Goal: Information Seeking & Learning: Learn about a topic

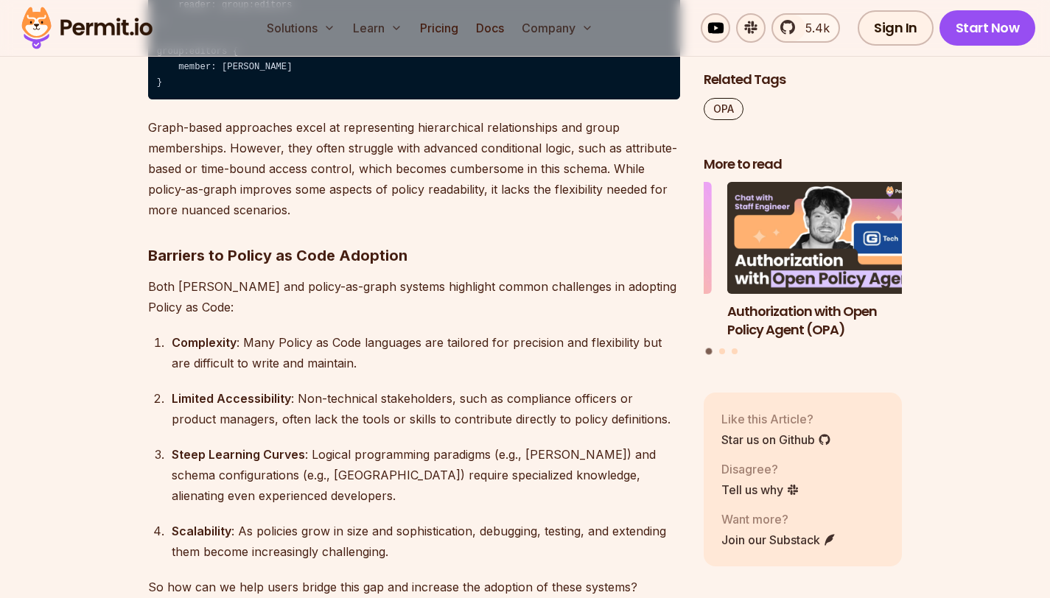
scroll to position [3461, 0]
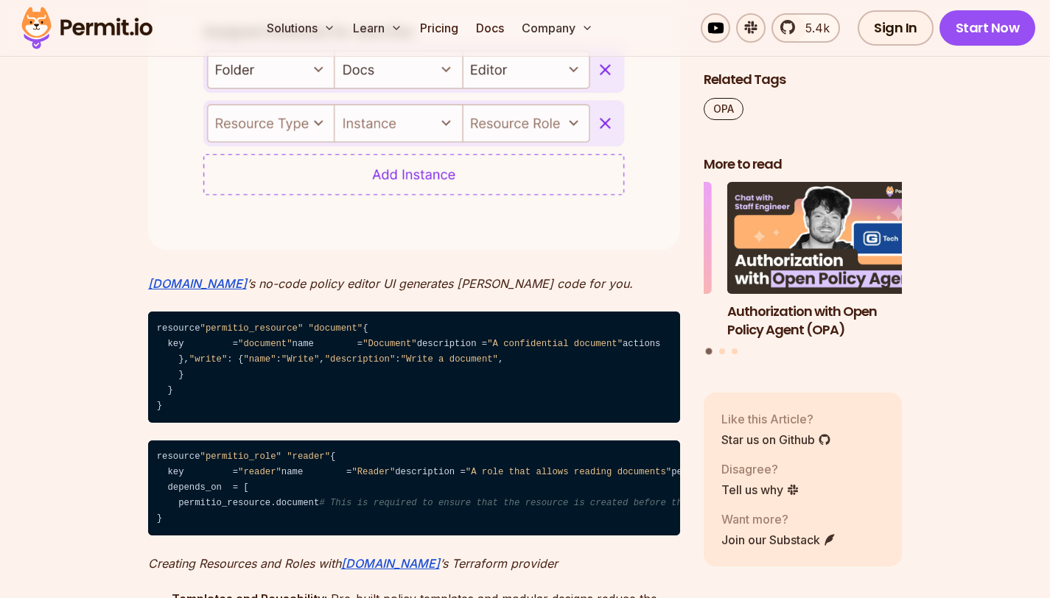
scroll to position [4519, 0]
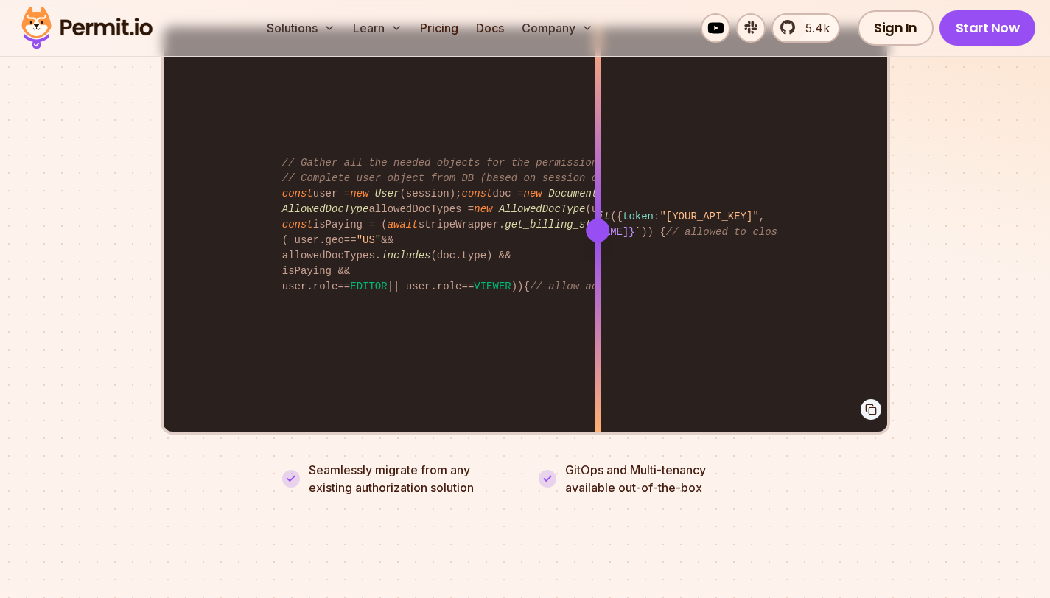
scroll to position [3032, 0]
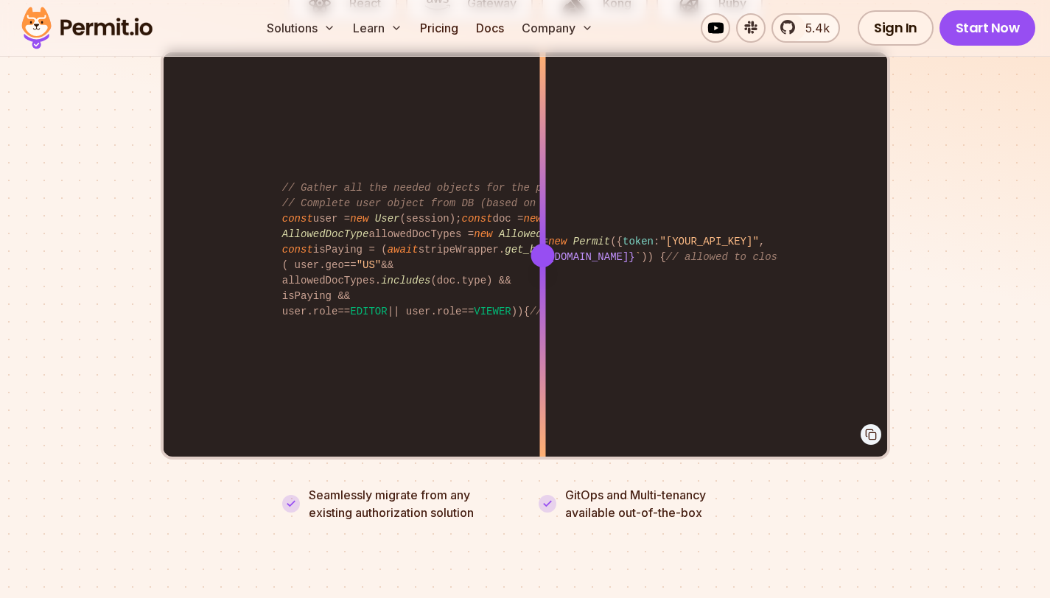
drag, startPoint x: 606, startPoint y: 242, endPoint x: 522, endPoint y: 262, distance: 86.2
click at [539, 262] on div at bounding box center [542, 255] width 6 height 407
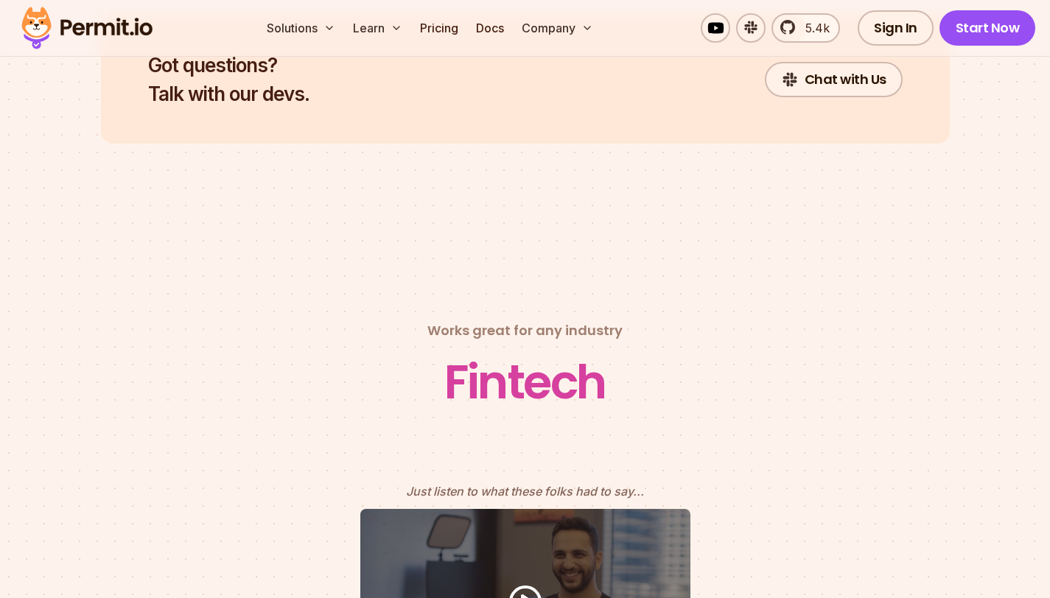
scroll to position [6682, 0]
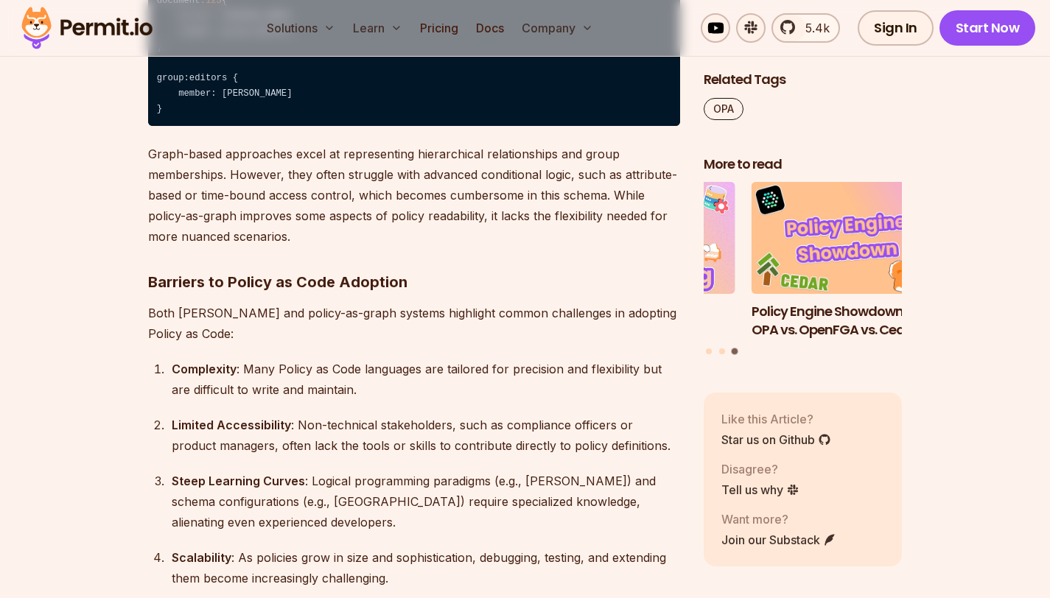
scroll to position [3428, 0]
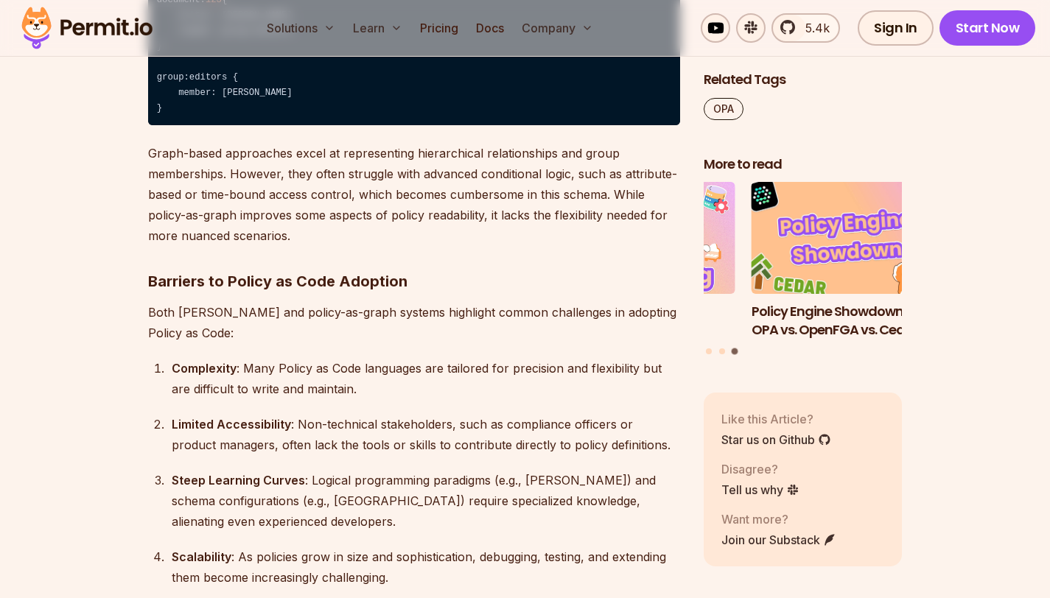
click at [842, 239] on img "3 of 3" at bounding box center [850, 238] width 219 height 123
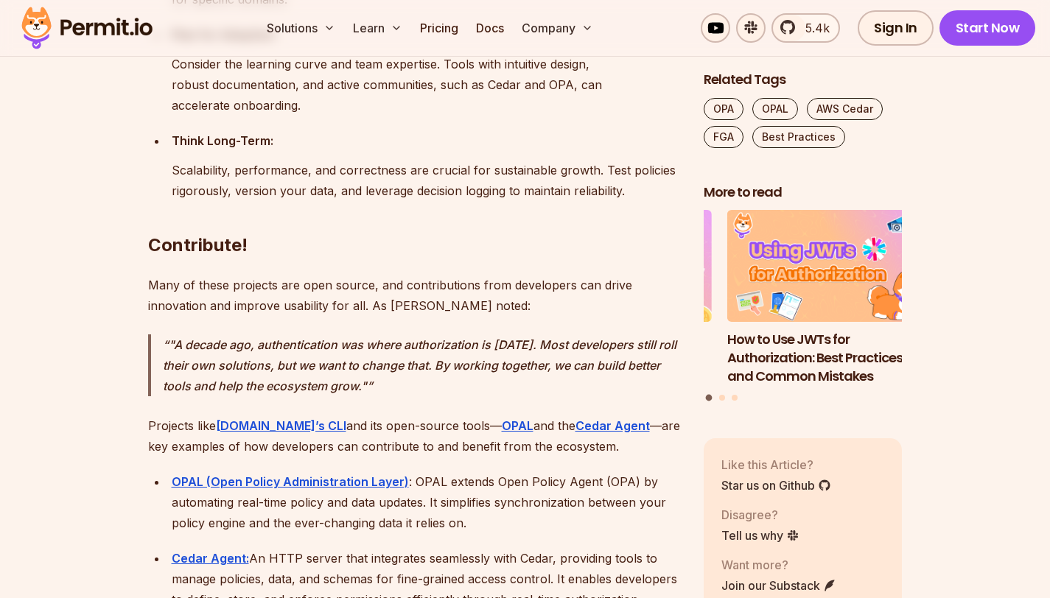
scroll to position [12977, 0]
